Goal: Task Accomplishment & Management: Use online tool/utility

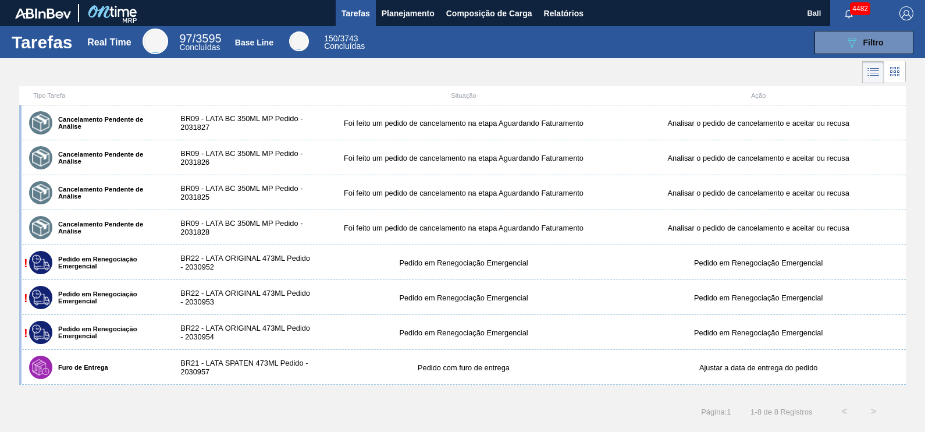
click at [367, 12] on span "Tarefas" at bounding box center [356, 13] width 29 height 14
click at [832, 40] on button "089F7B8B-B2A5-4AFE-B5C0-19BA573D28AC Filtro" at bounding box center [864, 42] width 99 height 23
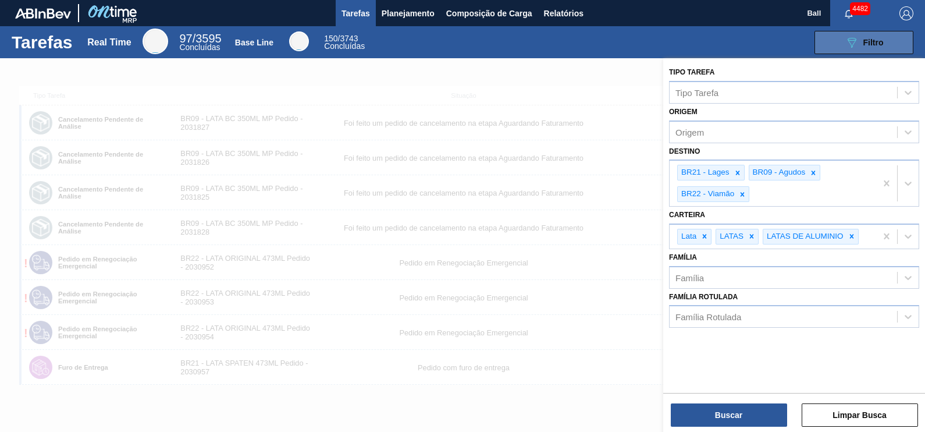
click at [832, 40] on button "089F7B8B-B2A5-4AFE-B5C0-19BA573D28AC Filtro" at bounding box center [864, 42] width 99 height 23
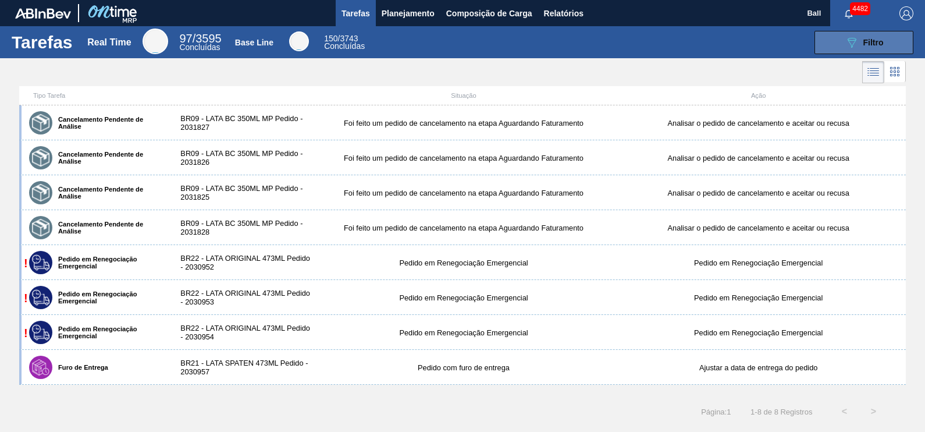
click at [832, 40] on button "089F7B8B-B2A5-4AFE-B5C0-19BA573D28AC Filtro" at bounding box center [864, 42] width 99 height 23
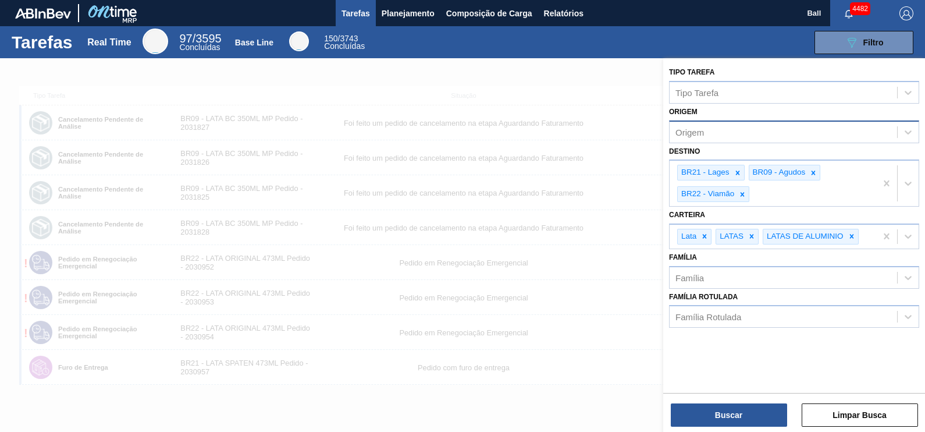
click at [763, 128] on div "Origem" at bounding box center [784, 131] width 228 height 17
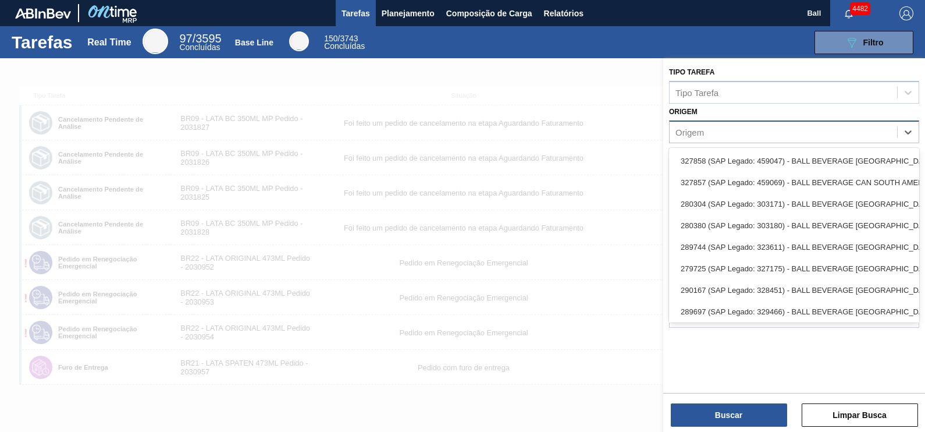
click at [768, 121] on div "Origem" at bounding box center [794, 131] width 250 height 23
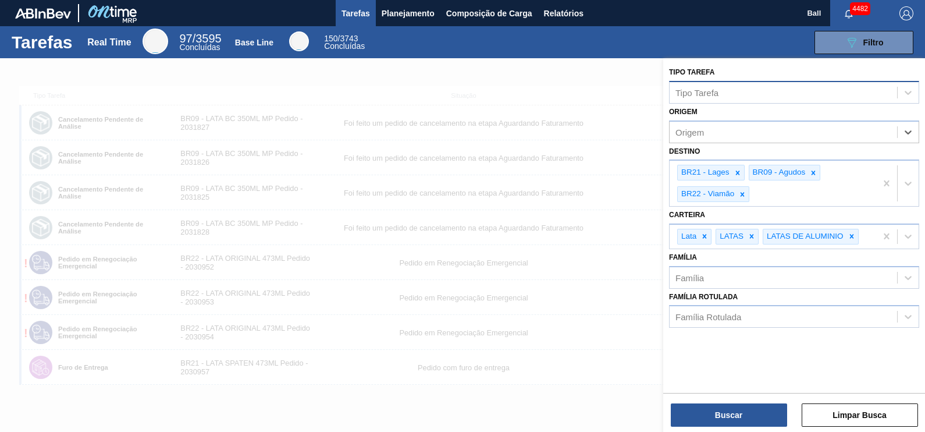
click at [772, 93] on div "Tipo Tarefa" at bounding box center [784, 92] width 228 height 17
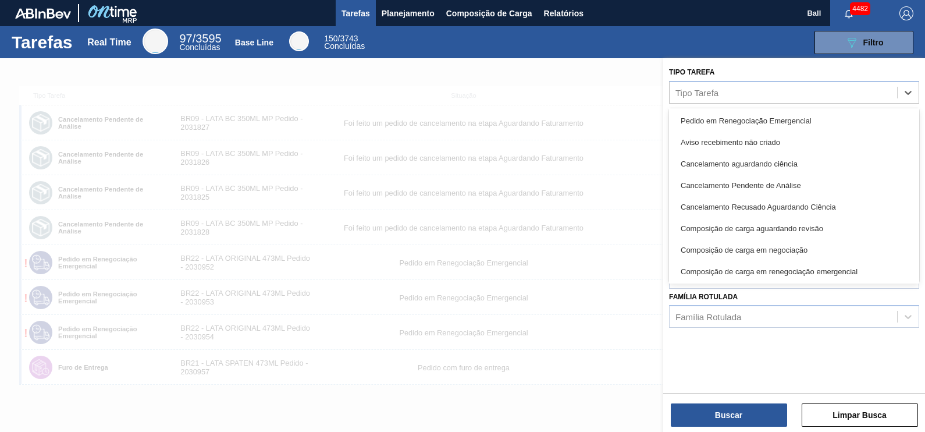
scroll to position [218, 0]
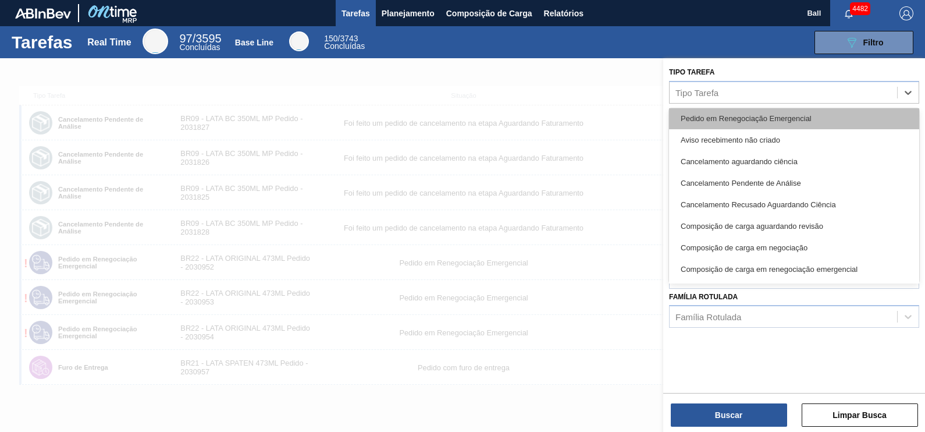
click at [794, 121] on div "Pedido em Renegociação Emergencial" at bounding box center [794, 119] width 250 height 22
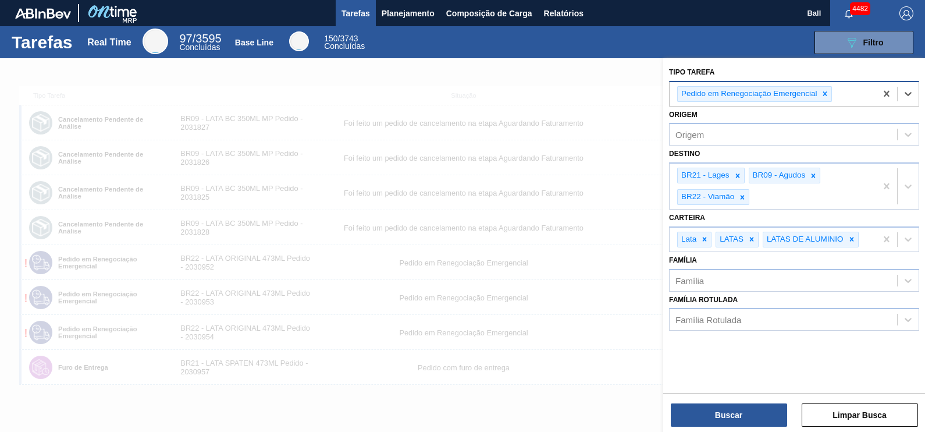
click at [864, 99] on div "Pedido em Renegociação Emergencial" at bounding box center [773, 94] width 207 height 24
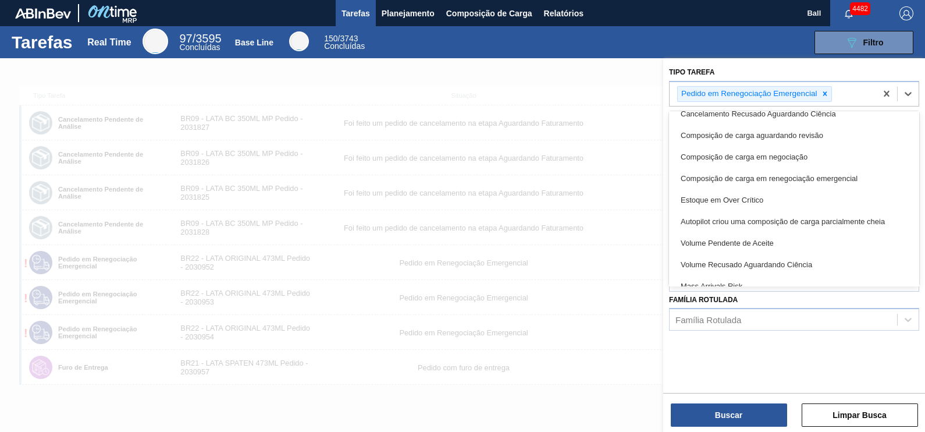
scroll to position [303, 0]
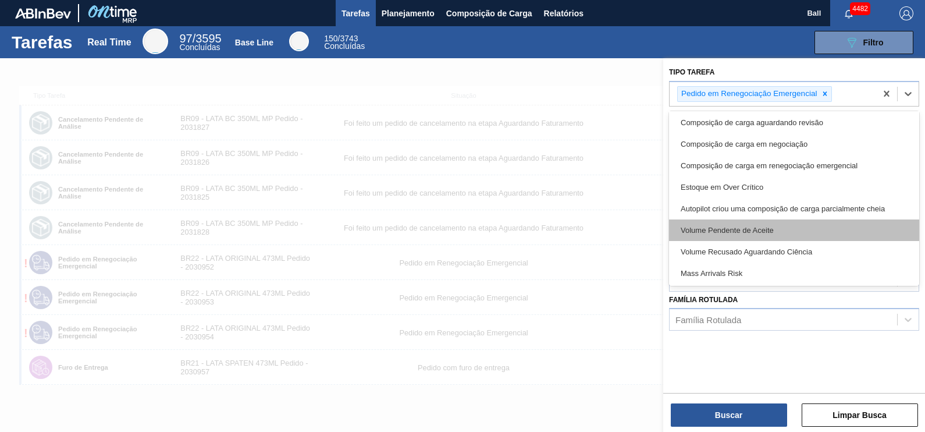
click at [800, 227] on div "Volume Pendente de Aceite" at bounding box center [794, 230] width 250 height 22
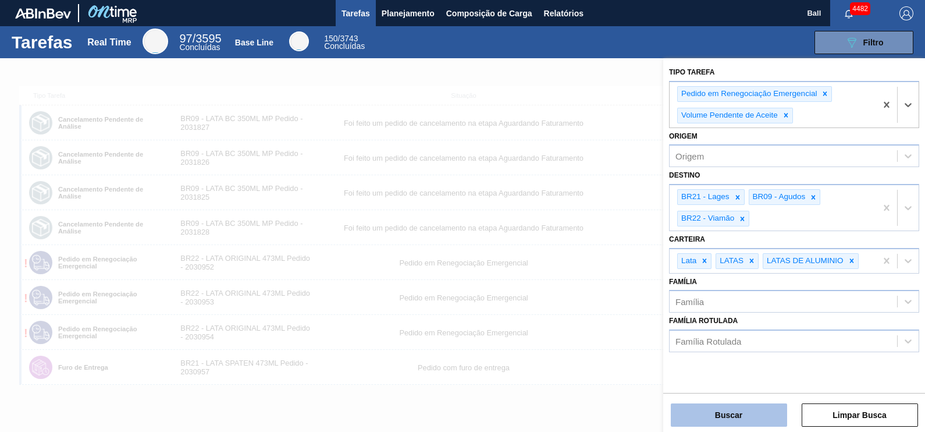
click at [741, 408] on button "Buscar" at bounding box center [729, 414] width 116 height 23
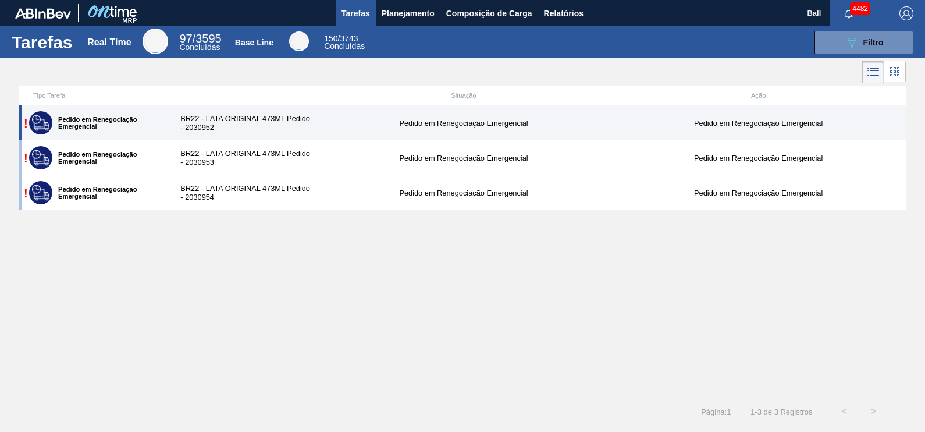
click at [310, 129] on div "BR22 - LATA ORIGINAL 473ML Pedido - 2030952" at bounding box center [242, 122] width 147 height 17
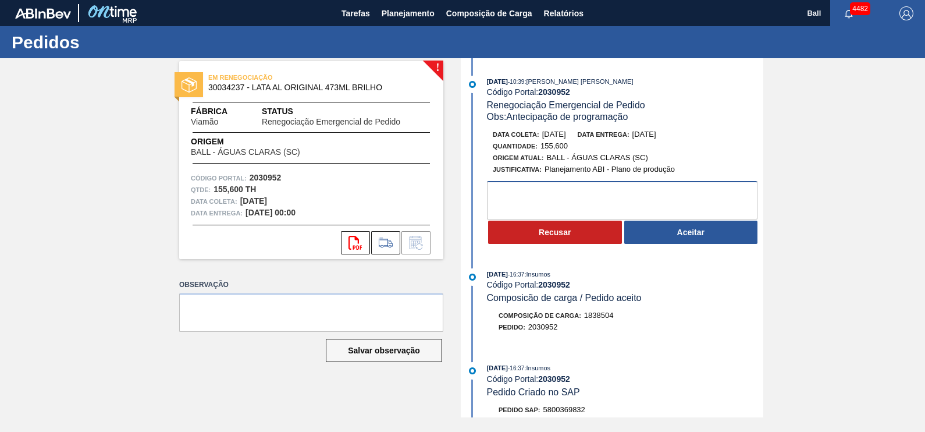
click at [613, 198] on textarea at bounding box center [622, 200] width 271 height 38
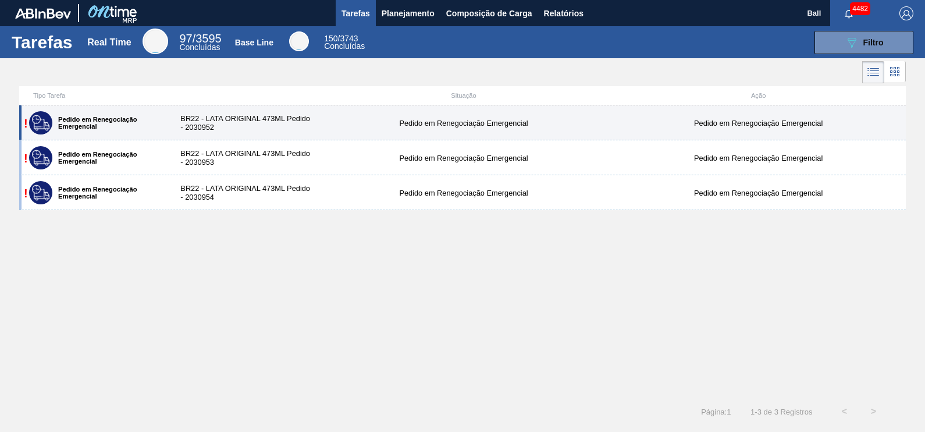
click at [311, 121] on div "BR22 - LATA ORIGINAL 473ML Pedido - 2030952" at bounding box center [242, 122] width 147 height 17
click at [381, 125] on div "Pedido em Renegociação Emergencial" at bounding box center [464, 123] width 295 height 9
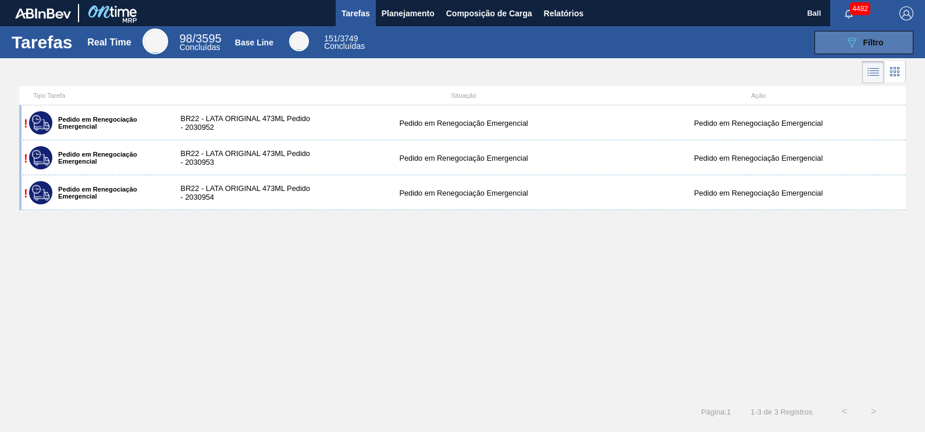
click at [831, 48] on button "089F7B8B-B2A5-4AFE-B5C0-19BA573D28AC Filtro" at bounding box center [864, 42] width 99 height 23
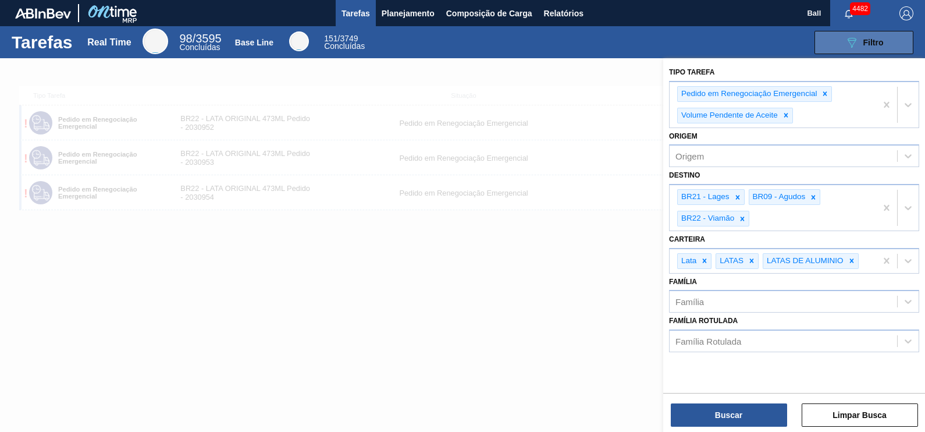
click at [861, 41] on div "089F7B8B-B2A5-4AFE-B5C0-19BA573D28AC Filtro" at bounding box center [864, 43] width 39 height 14
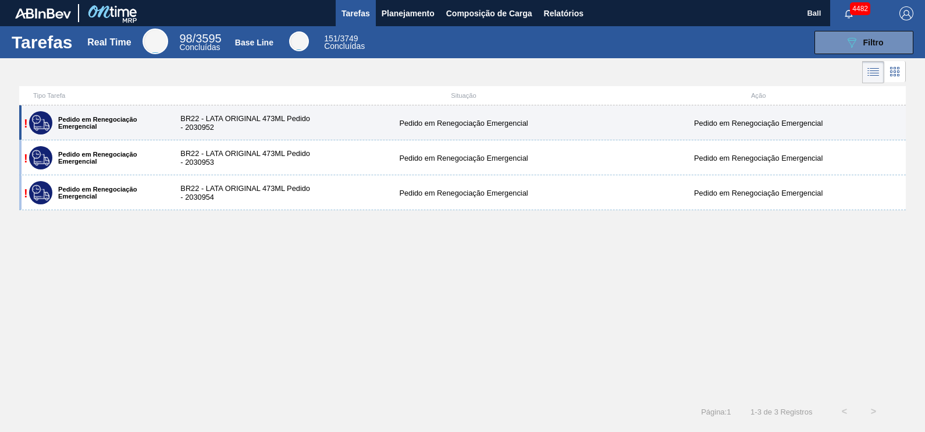
click at [133, 119] on label "Pedido em Renegociação Emergencial" at bounding box center [106, 123] width 109 height 14
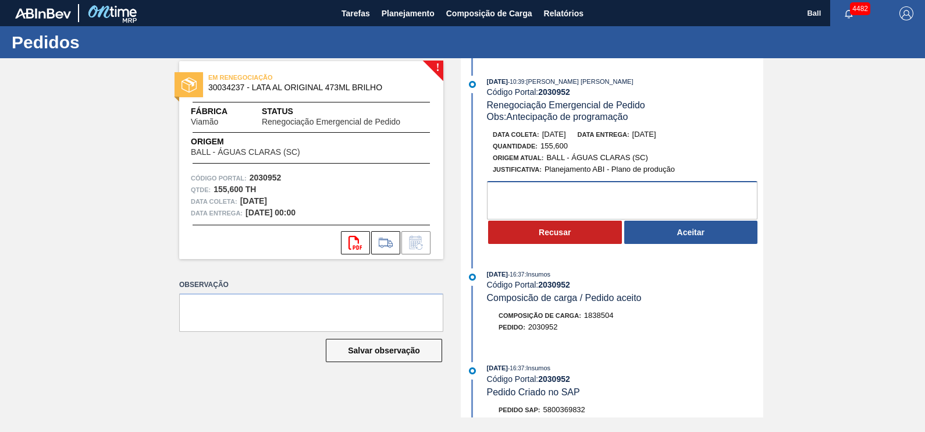
click at [580, 198] on textarea at bounding box center [622, 200] width 271 height 38
